Goal: Book appointment/travel/reservation

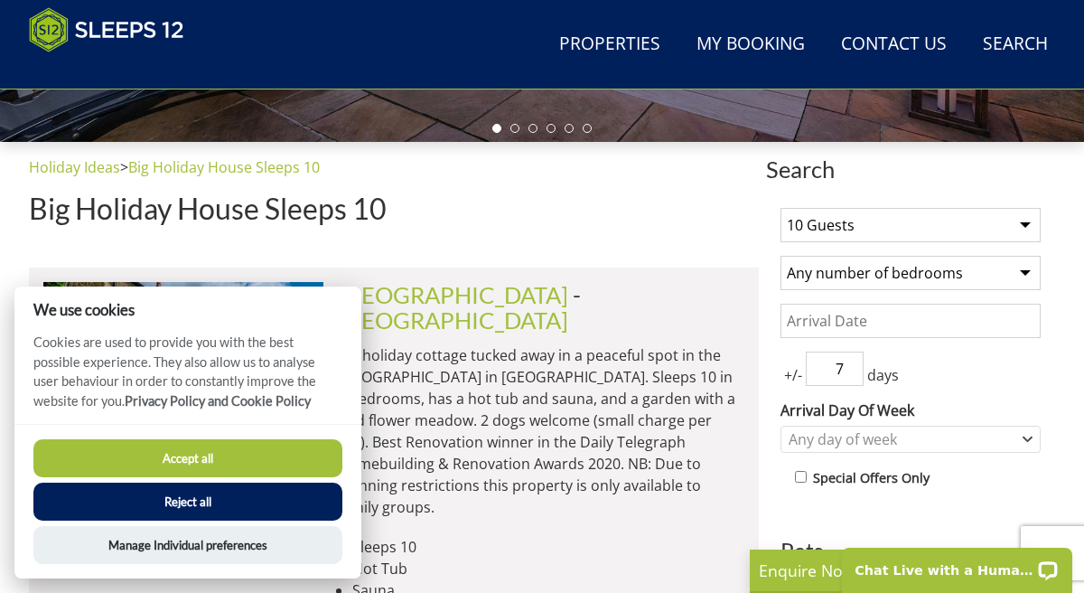
scroll to position [605, 0]
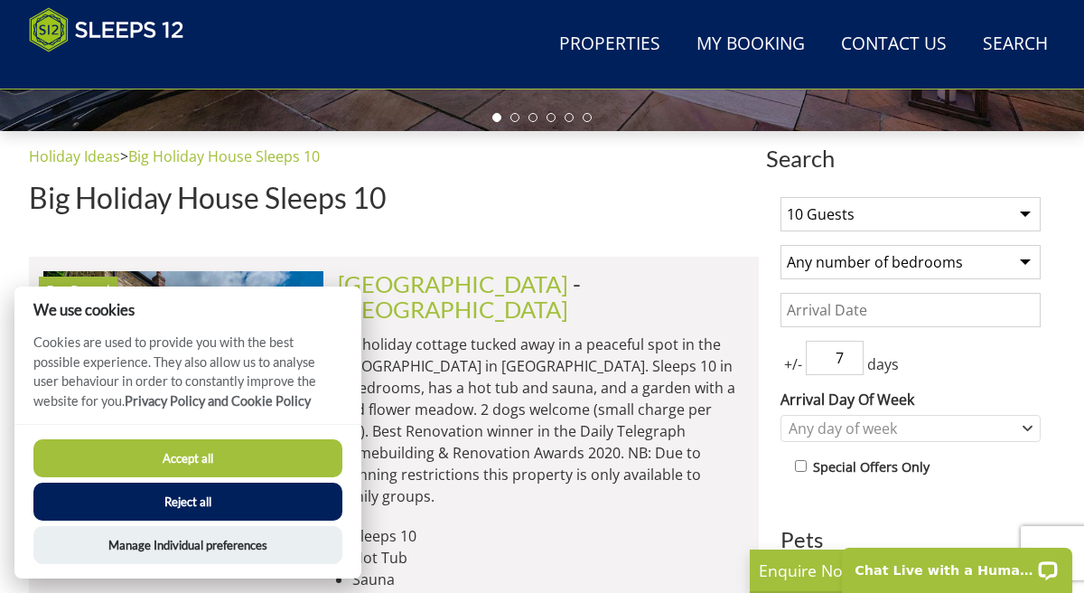
click at [967, 262] on select "Any number of bedrooms 1 Bedroom 2 Bedrooms 3 Bedrooms 4 Bedrooms 5 Bedrooms 6 …" at bounding box center [910, 262] width 260 height 34
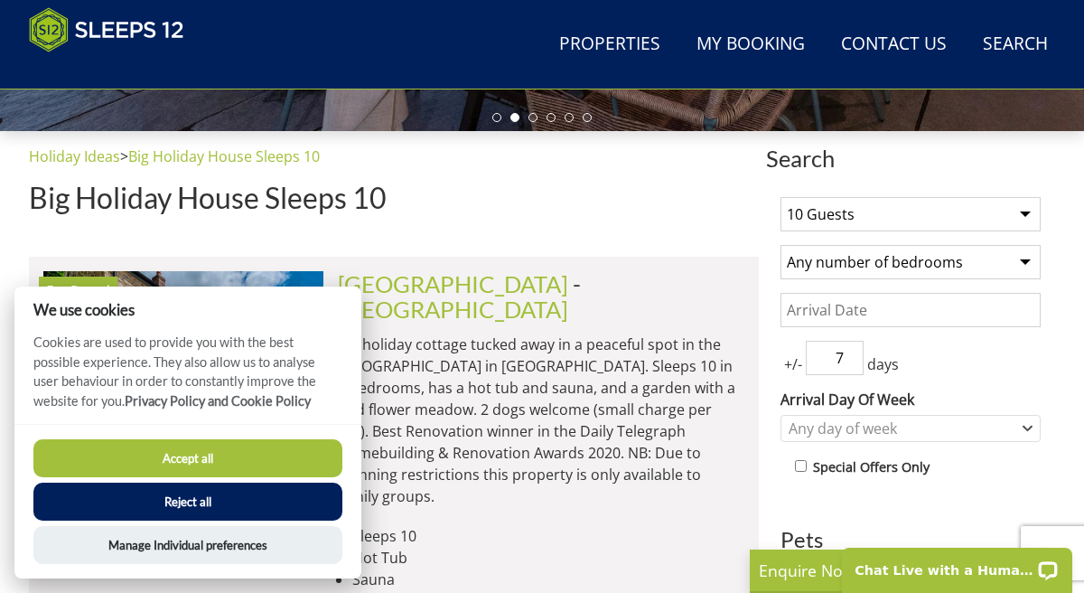
select select "5"
click at [780, 245] on select "Any number of bedrooms 1 Bedroom 2 Bedrooms 3 Bedrooms 4 Bedrooms 5 Bedrooms 6 …" at bounding box center [910, 262] width 260 height 34
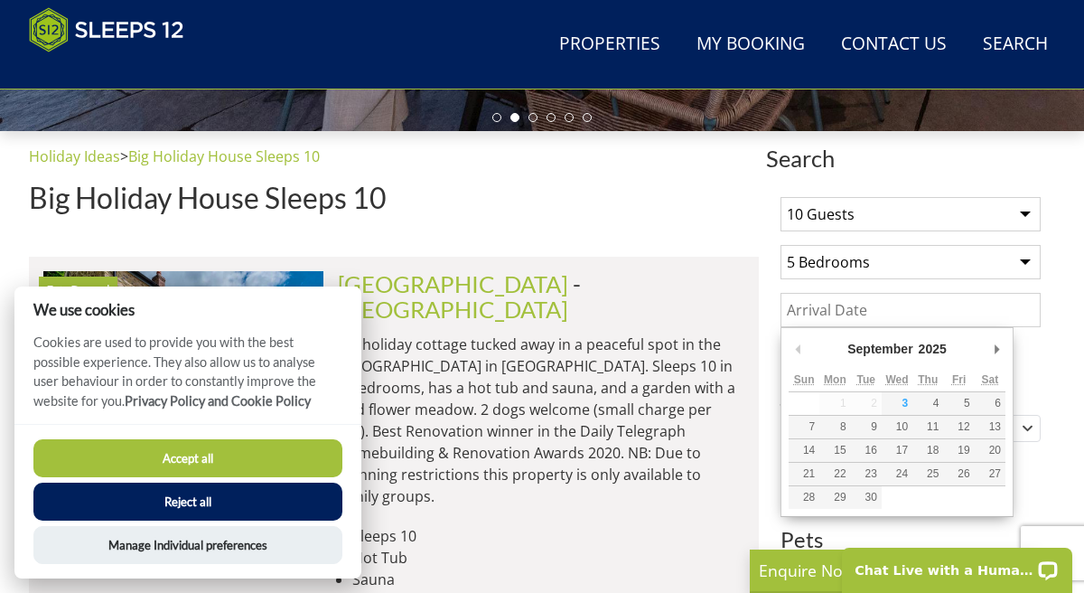
click at [883, 316] on input "Date" at bounding box center [910, 310] width 260 height 34
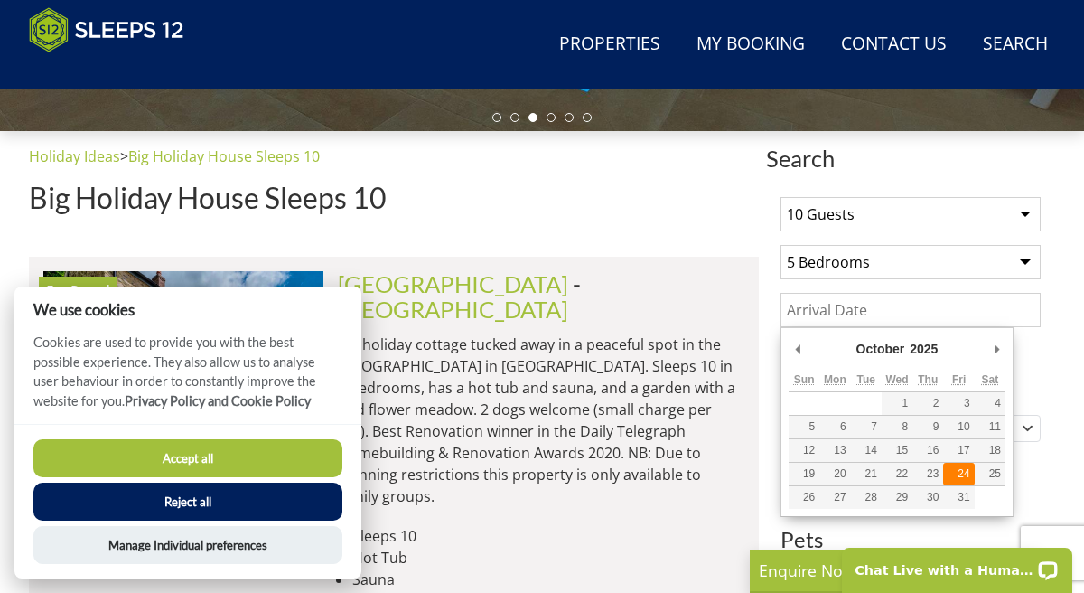
type input "24/10/2025"
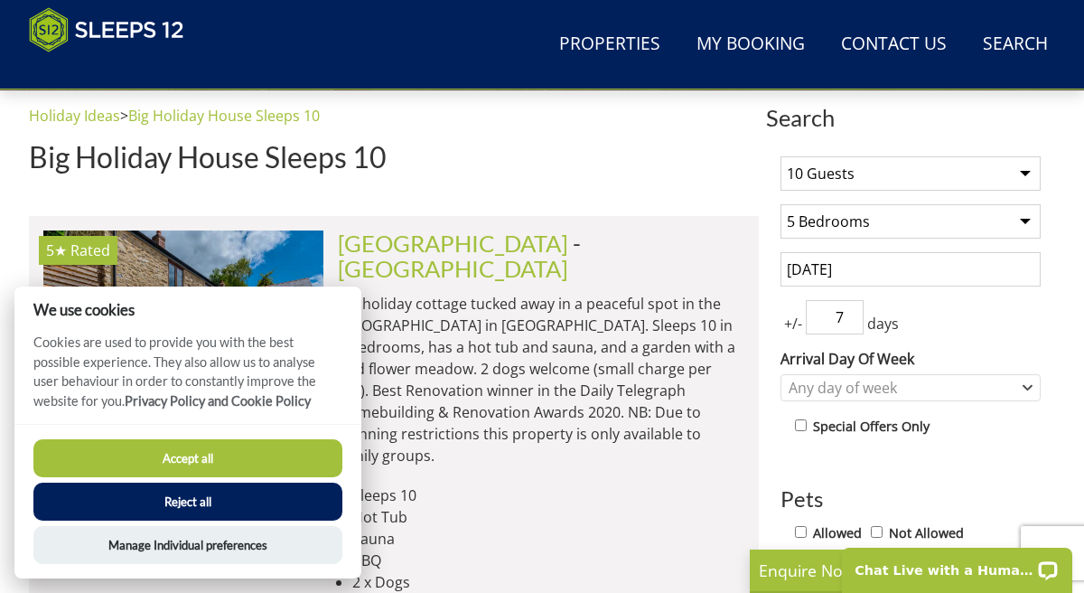
scroll to position [657, 0]
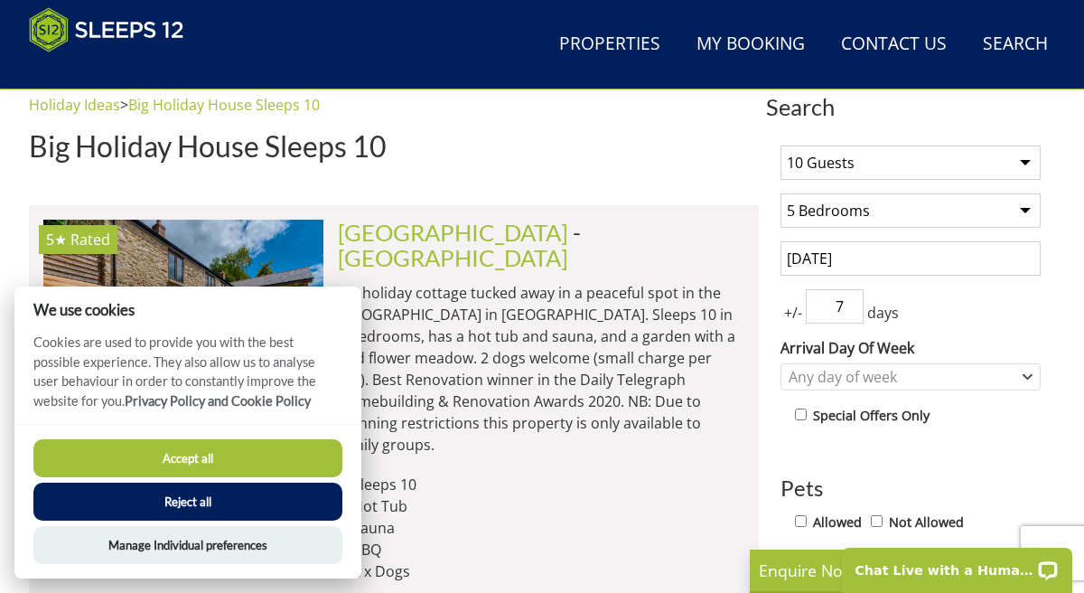
click at [854, 317] on input "7" at bounding box center [835, 306] width 58 height 34
click at [848, 309] on input "6" at bounding box center [835, 306] width 58 height 34
click at [853, 313] on input "5" at bounding box center [835, 306] width 58 height 34
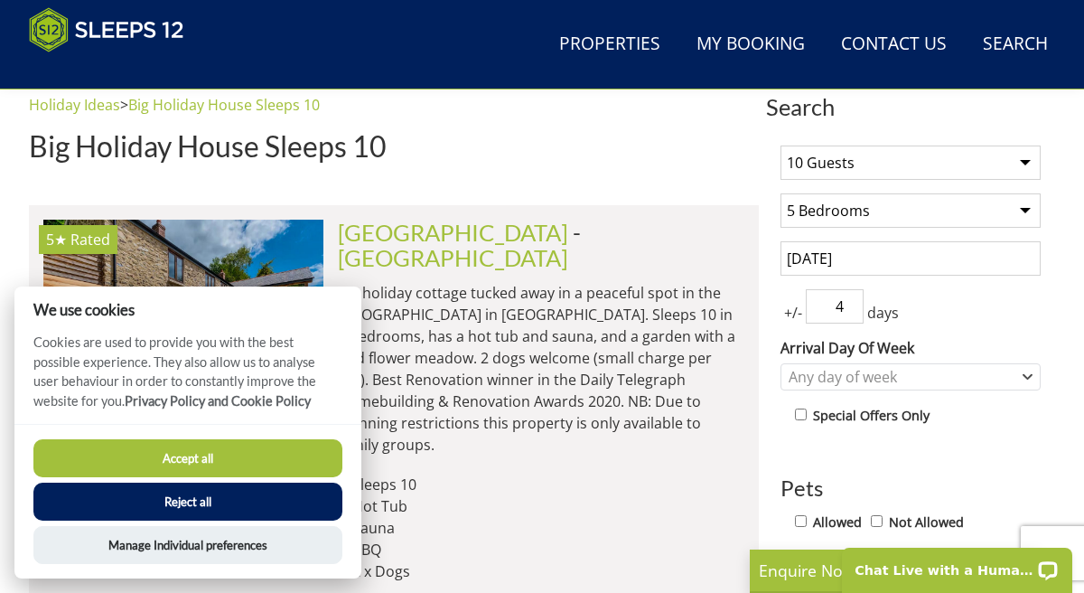
click at [853, 313] on input "4" at bounding box center [835, 306] width 58 height 34
click at [853, 313] on input "3" at bounding box center [835, 306] width 58 height 34
click at [853, 313] on input "2" at bounding box center [835, 306] width 58 height 34
click at [853, 313] on input "1" at bounding box center [835, 306] width 58 height 34
type input "0"
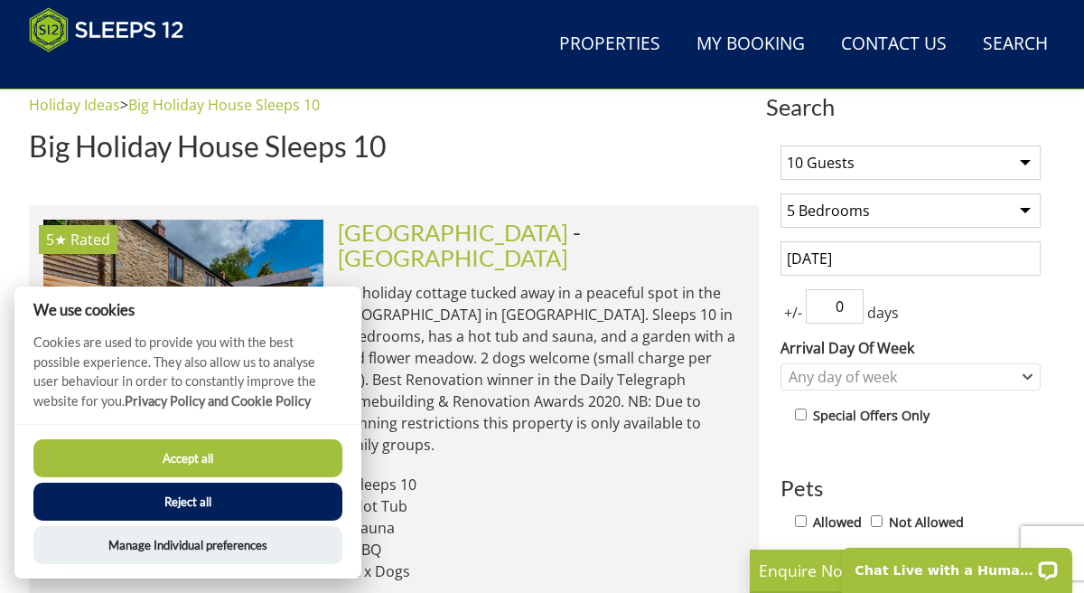
click at [853, 313] on input "0" at bounding box center [835, 306] width 58 height 34
click at [934, 300] on div "+/- 0 days" at bounding box center [910, 306] width 260 height 34
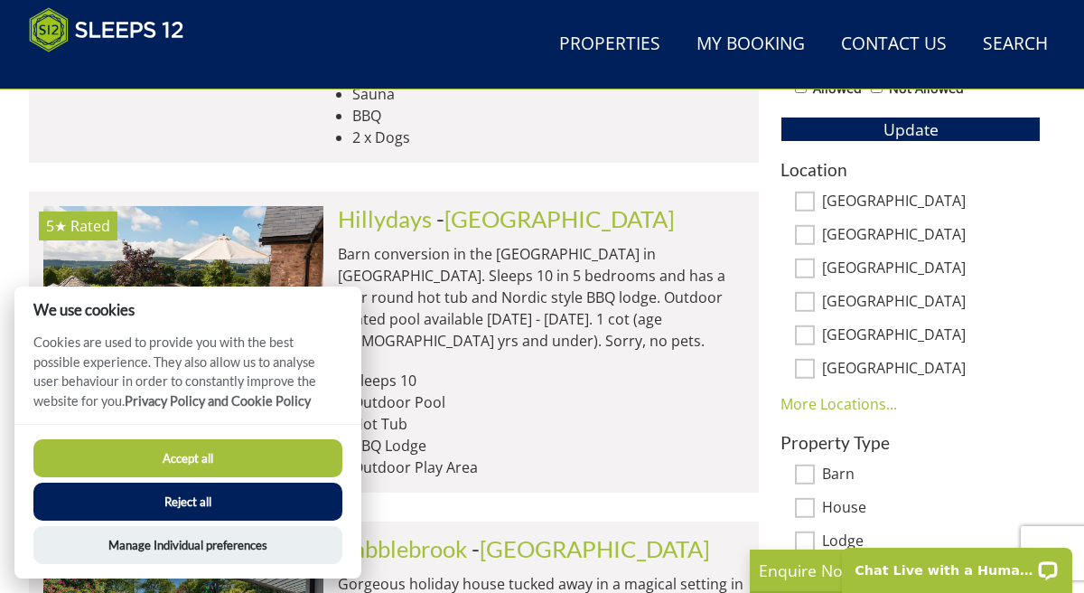
scroll to position [1091, 0]
click at [819, 404] on link "More Locations..." at bounding box center [838, 403] width 117 height 20
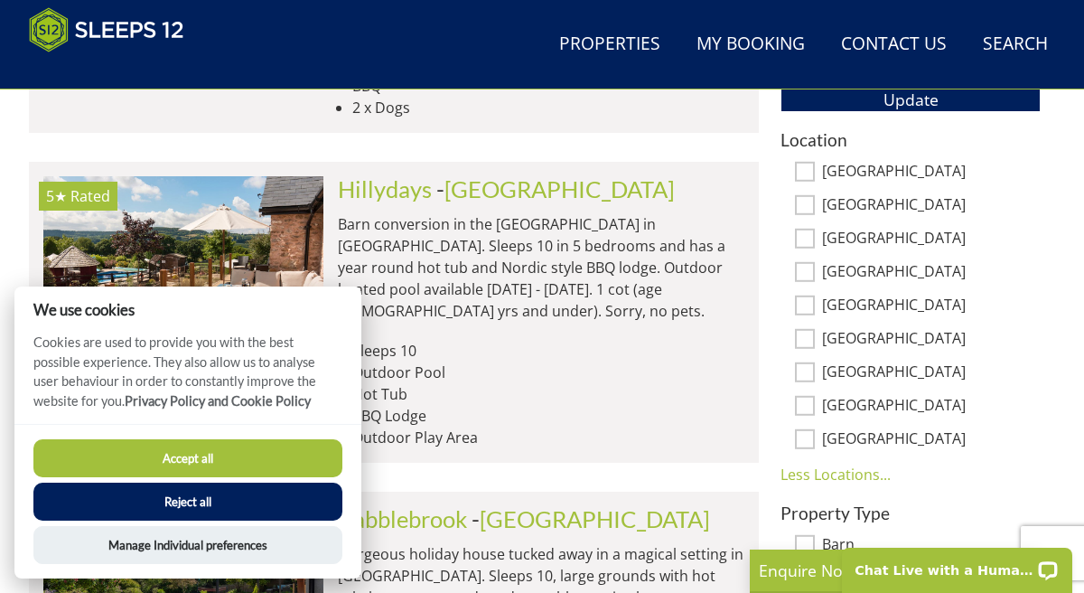
scroll to position [1119, 0]
click at [809, 283] on div "Location Somerset Devon Wiltshire Gloucestershire Bristol Nottinghamshire More …" at bounding box center [910, 308] width 260 height 355
click at [808, 269] on input "[GEOGRAPHIC_DATA]" at bounding box center [805, 273] width 20 height 20
checkbox input "true"
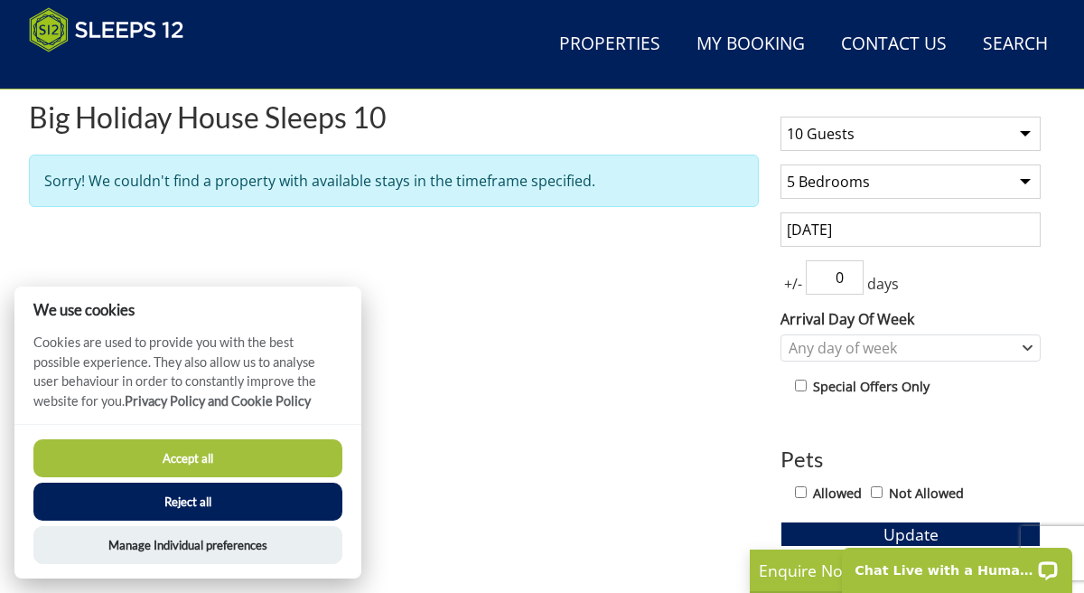
scroll to position [677, 0]
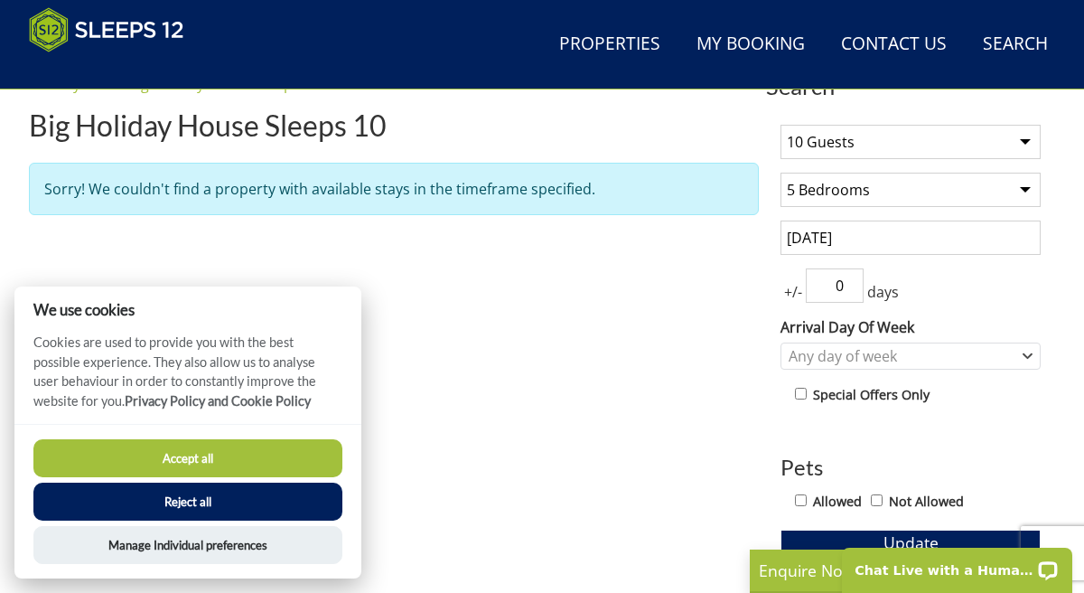
click at [1022, 142] on select "1 Guest 2 Guests 3 Guests 4 Guests 5 Guests 6 Guests 7 Guests 8 Guests 9 Guests…" at bounding box center [910, 142] width 260 height 34
select select "9"
click at [780, 125] on select "1 Guest 2 Guests 3 Guests 4 Guests 5 Guests 6 Guests 7 Guests 8 Guests 9 Guests…" at bounding box center [910, 142] width 260 height 34
click at [168, 453] on button "Accept all" at bounding box center [187, 458] width 309 height 38
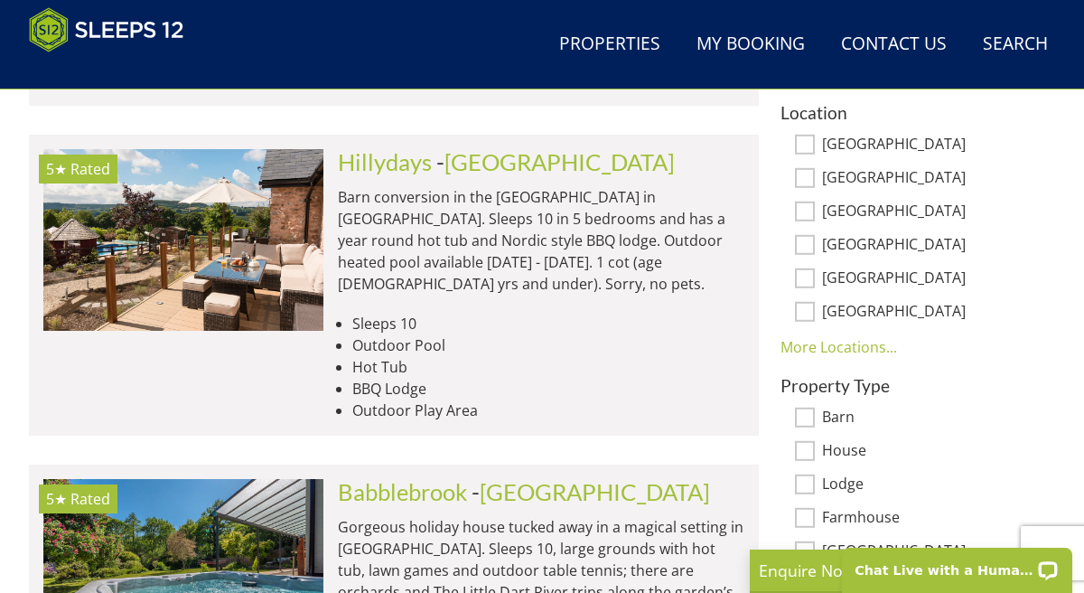
scroll to position [1154, 0]
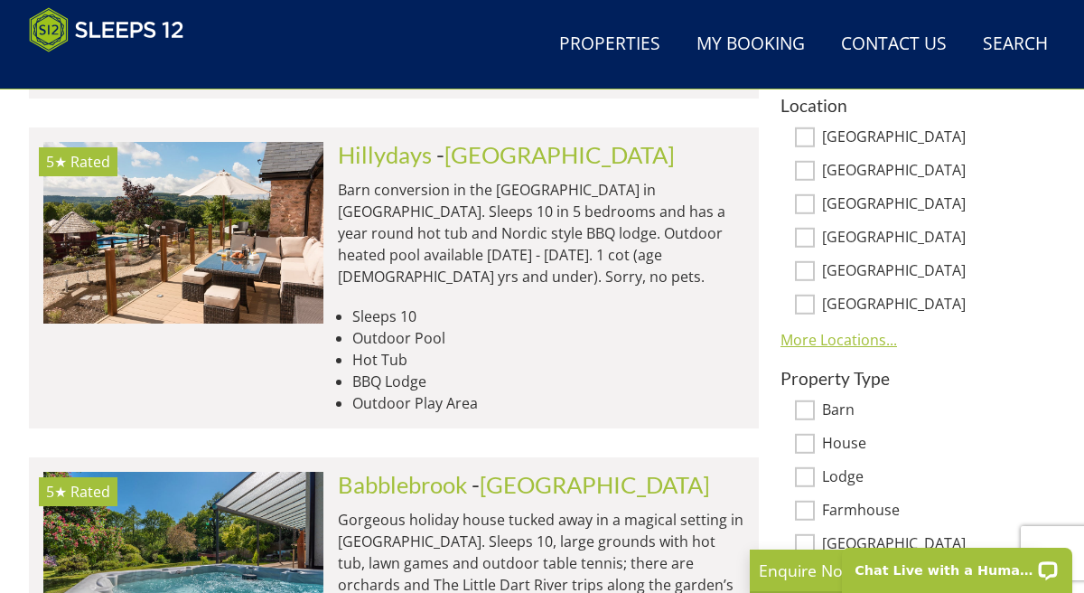
click at [838, 337] on link "More Locations..." at bounding box center [838, 340] width 117 height 20
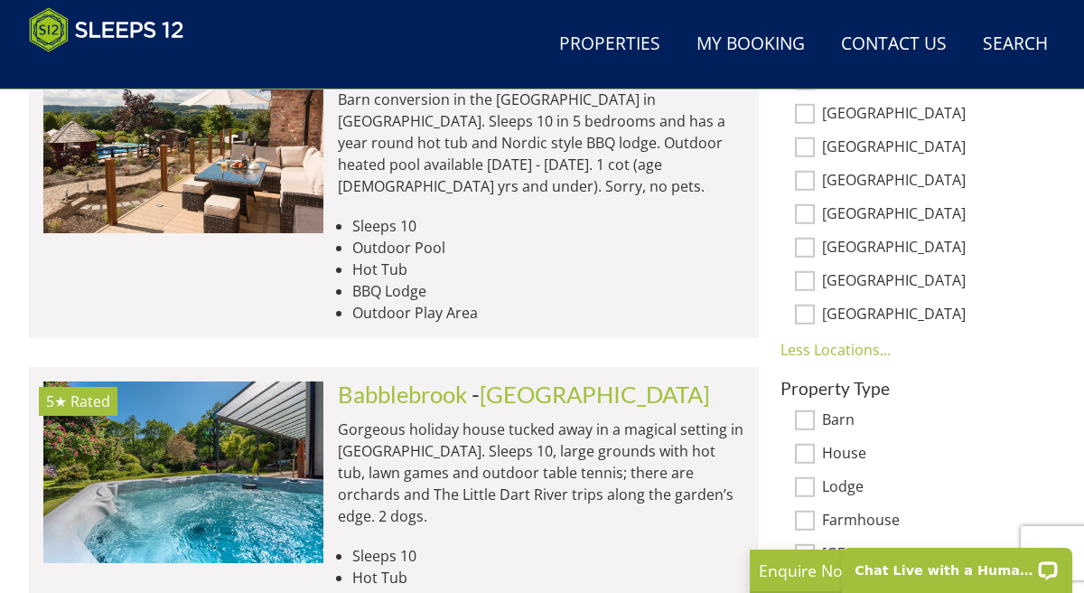
scroll to position [1253, 0]
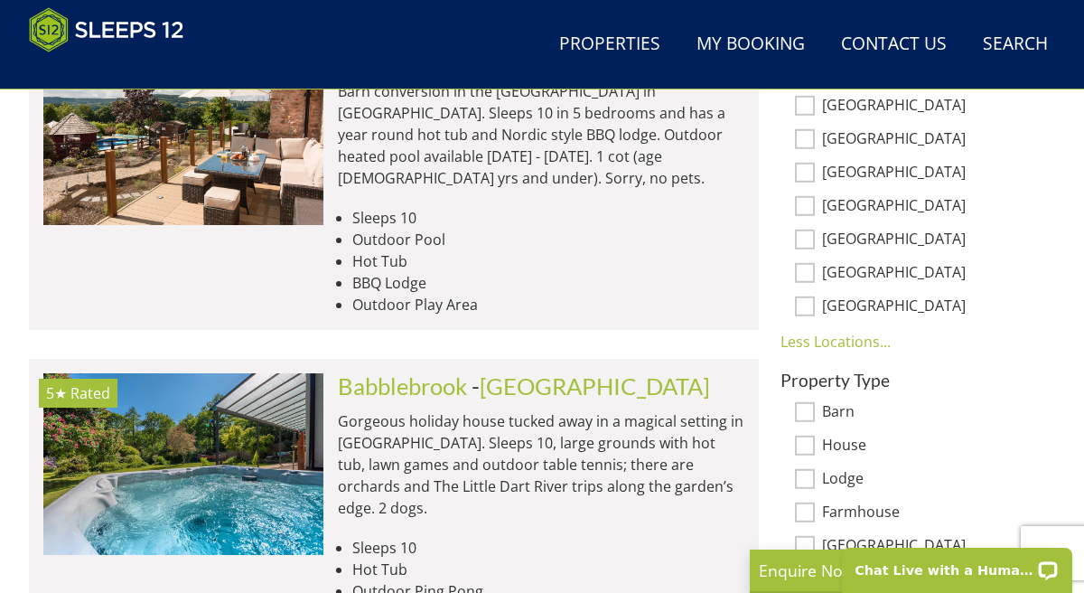
click at [811, 303] on input "[GEOGRAPHIC_DATA]" at bounding box center [805, 306] width 20 height 20
checkbox input "true"
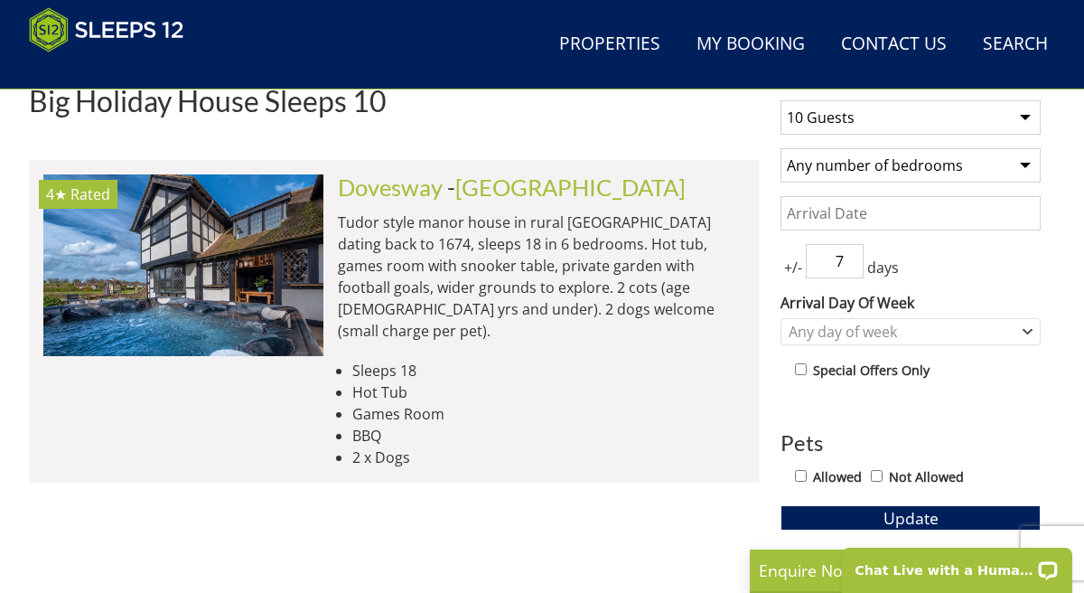
scroll to position [698, 0]
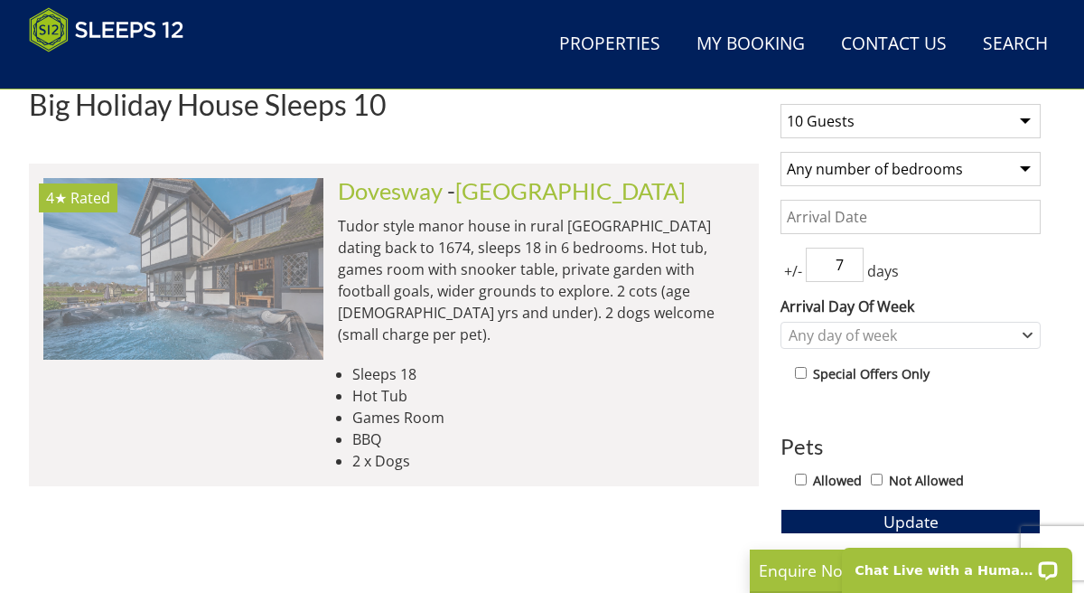
click at [221, 286] on img at bounding box center [183, 268] width 280 height 181
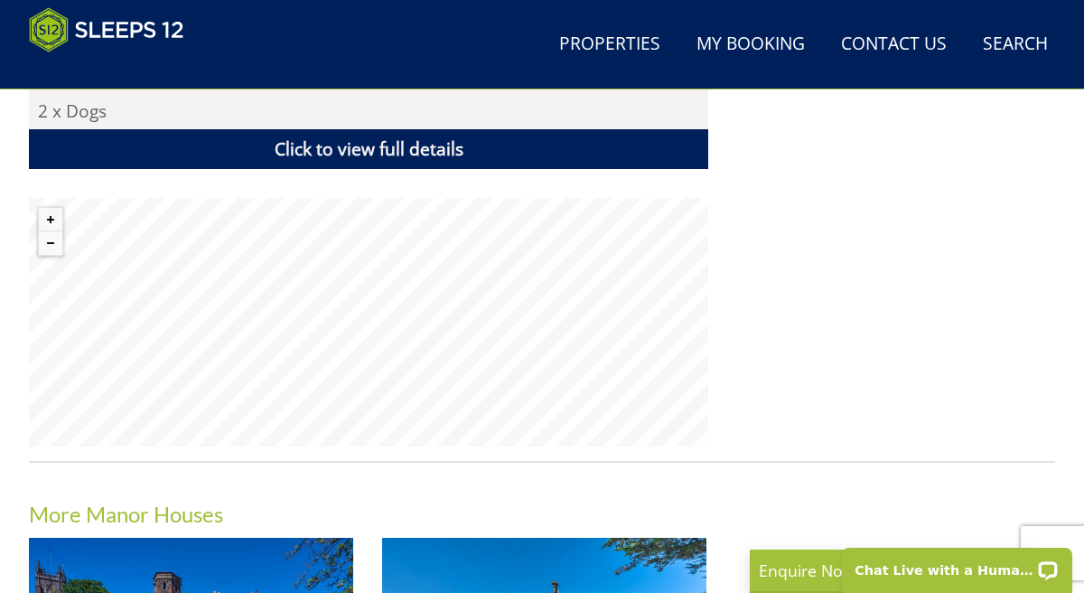
scroll to position [1308, 0]
